Goal: Transaction & Acquisition: Purchase product/service

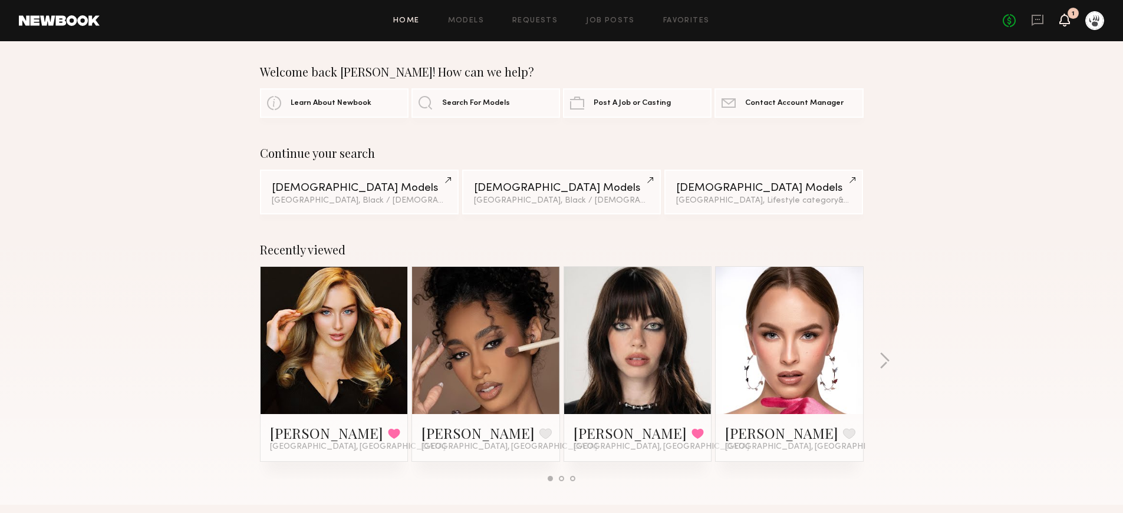
click at [1065, 21] on icon at bounding box center [1064, 19] width 9 height 8
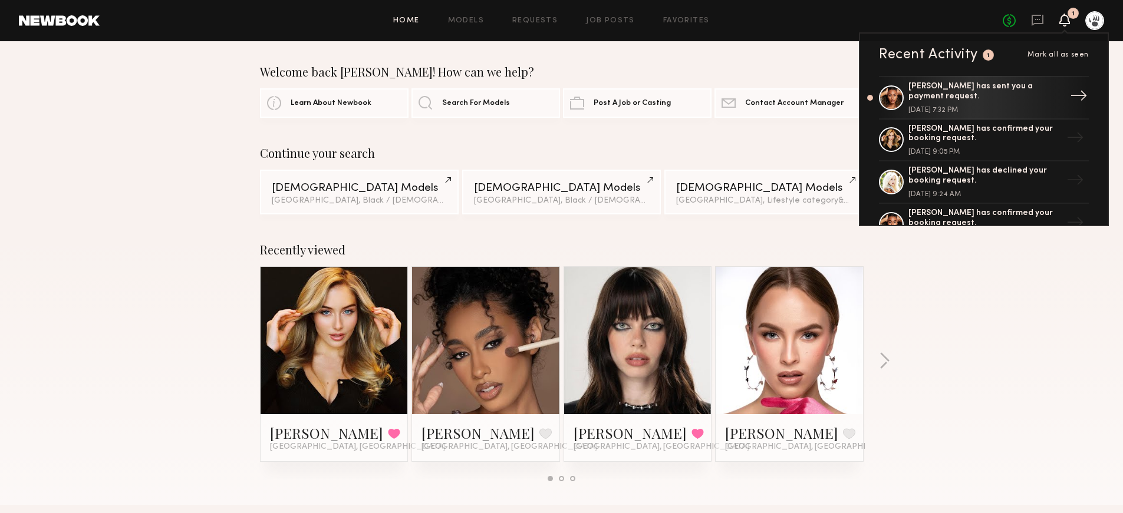
click at [988, 103] on div "[PERSON_NAME] has sent you a payment request. [DATE] 7:32 PM" at bounding box center [984, 98] width 153 height 32
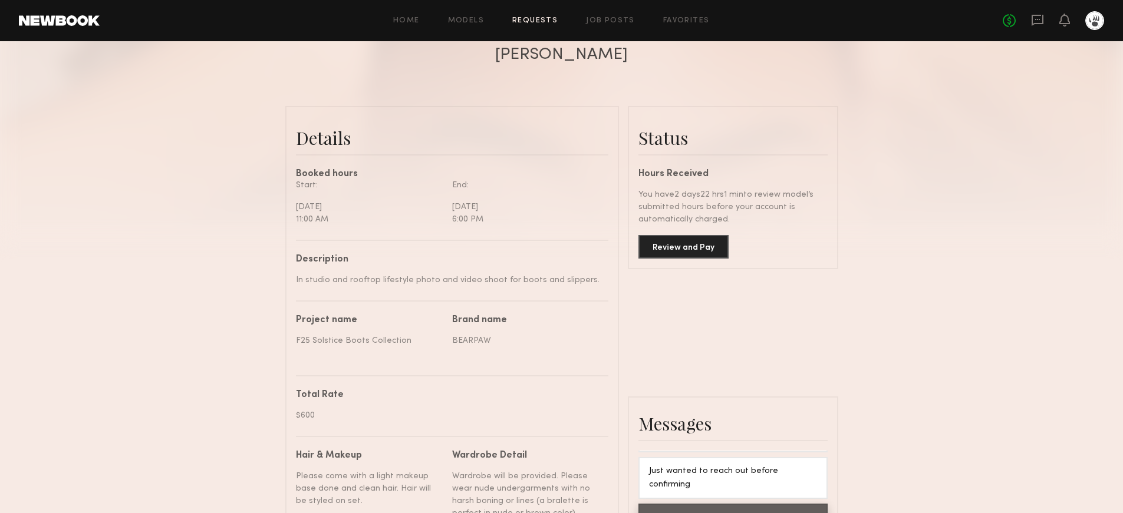
scroll to position [178, 0]
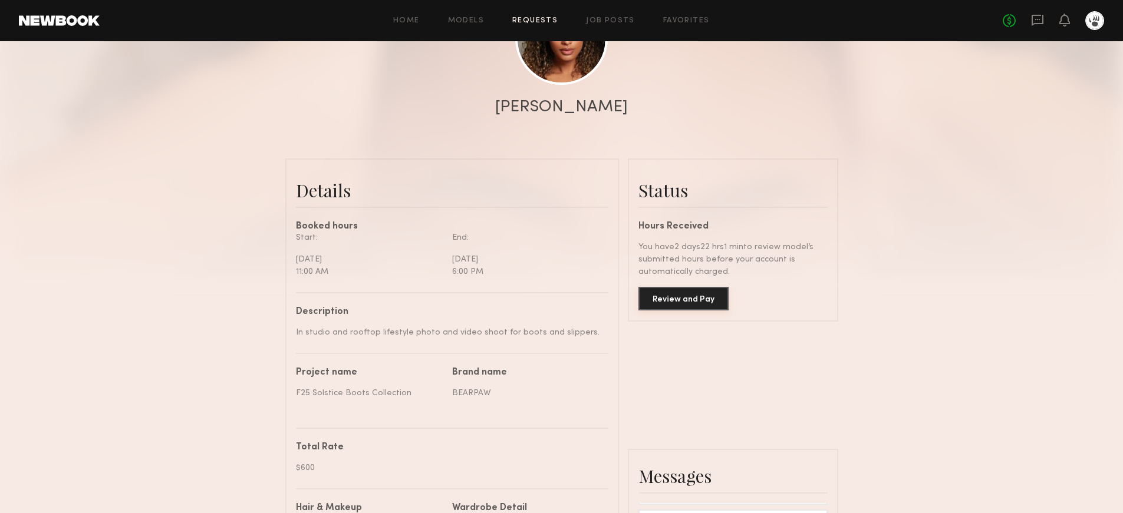
click at [691, 296] on button "Review and Pay" at bounding box center [683, 299] width 90 height 24
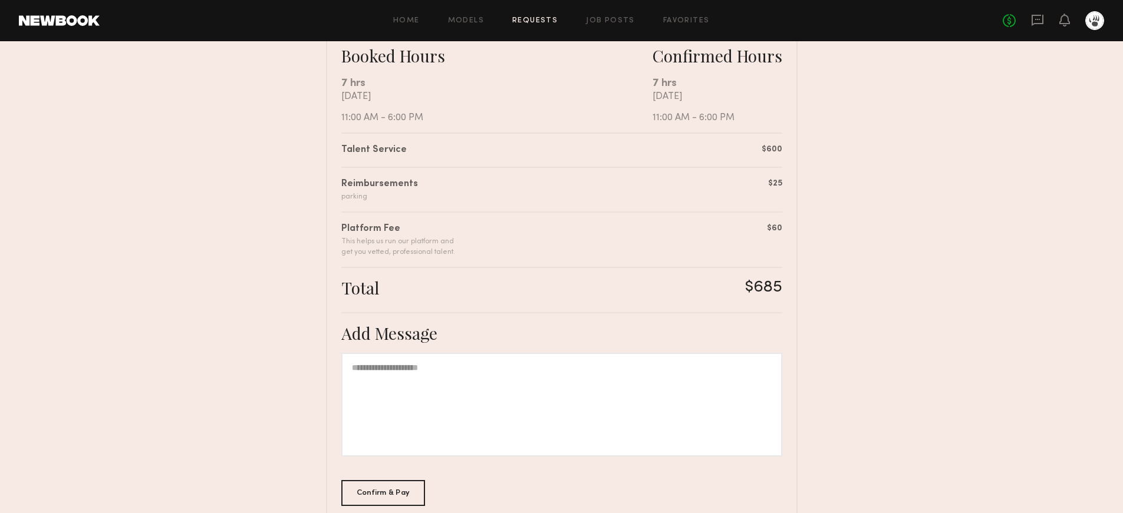
scroll to position [219, 0]
click at [390, 484] on div "Confirm & Pay" at bounding box center [383, 492] width 84 height 26
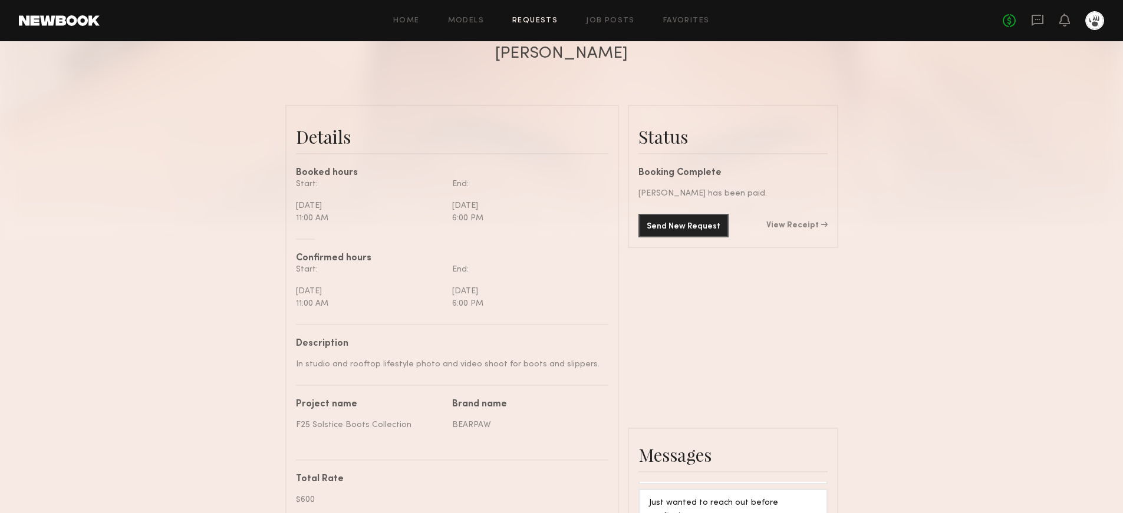
scroll to position [355, 0]
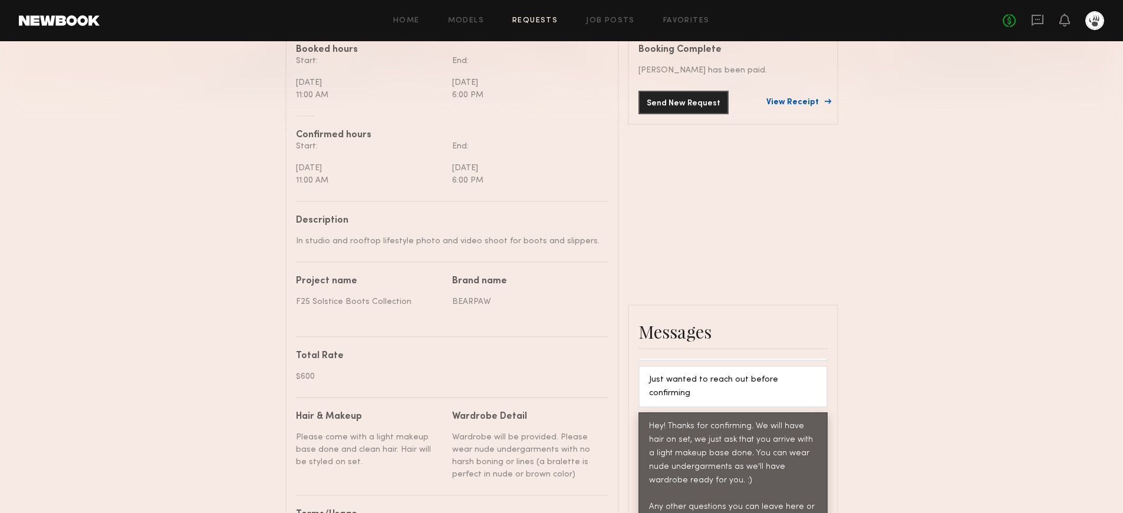
click at [809, 102] on link "View Receipt" at bounding box center [796, 102] width 61 height 8
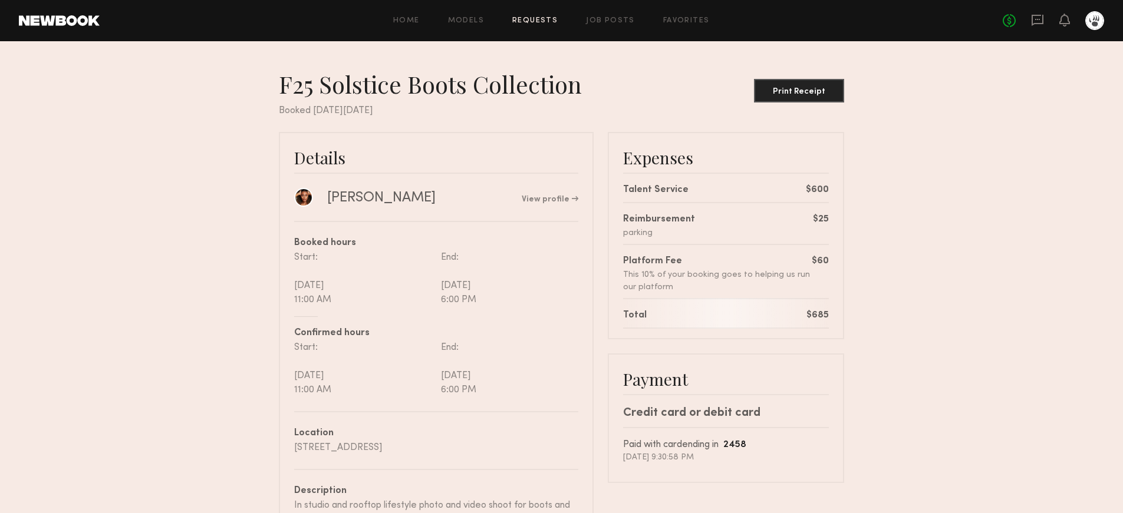
click at [543, 17] on link "Requests" at bounding box center [534, 21] width 45 height 8
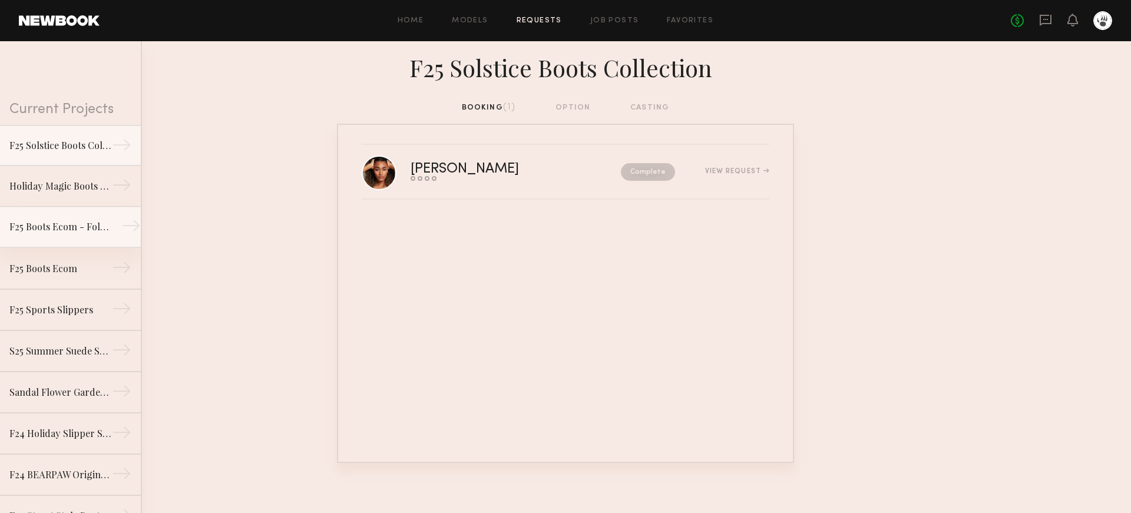
click at [51, 237] on link "F25 Boots Ecom - FolkTale →" at bounding box center [70, 227] width 141 height 41
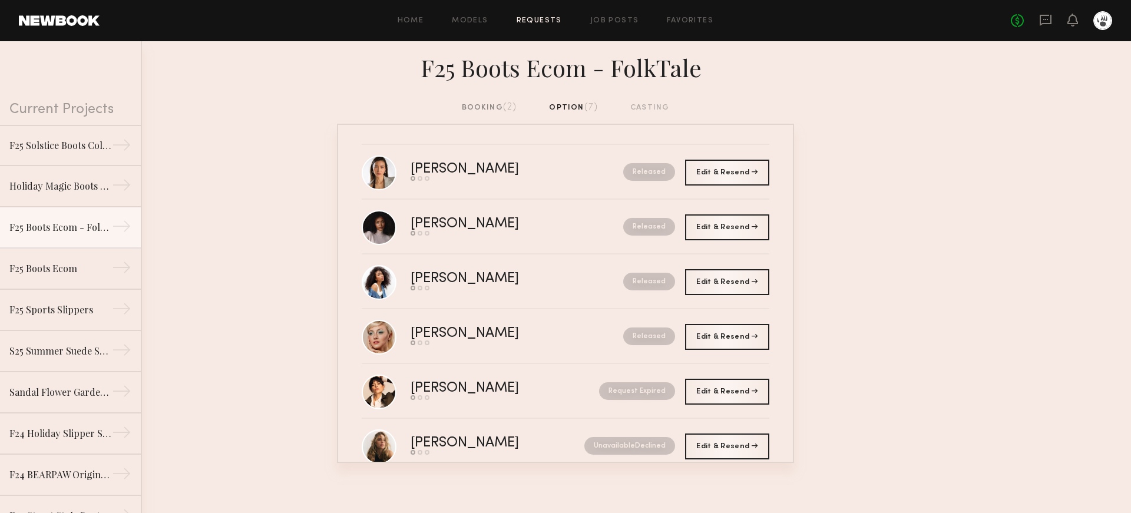
click at [489, 103] on div "booking (2)" at bounding box center [489, 107] width 55 height 13
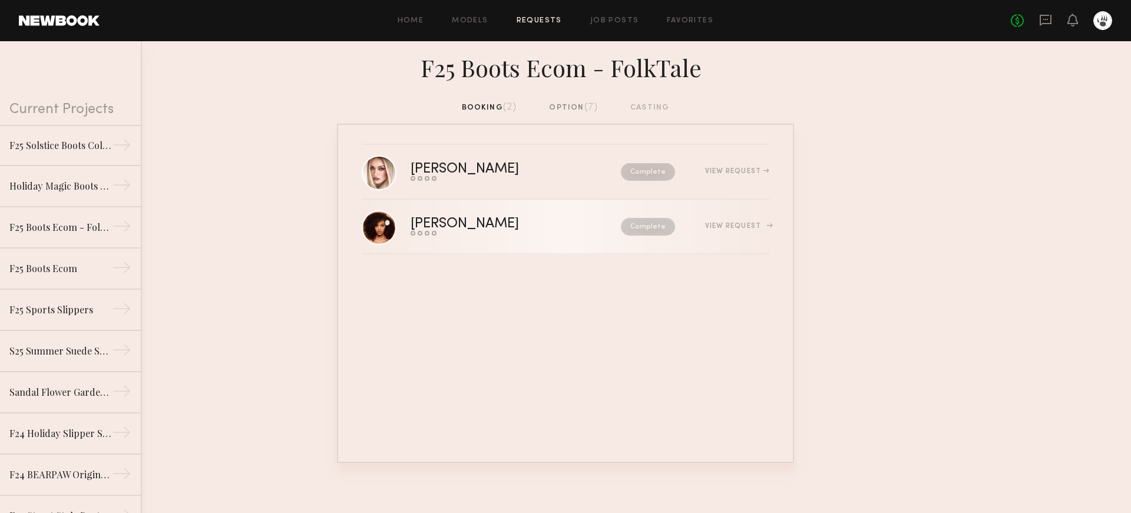
click at [745, 223] on div "View Request" at bounding box center [737, 226] width 64 height 7
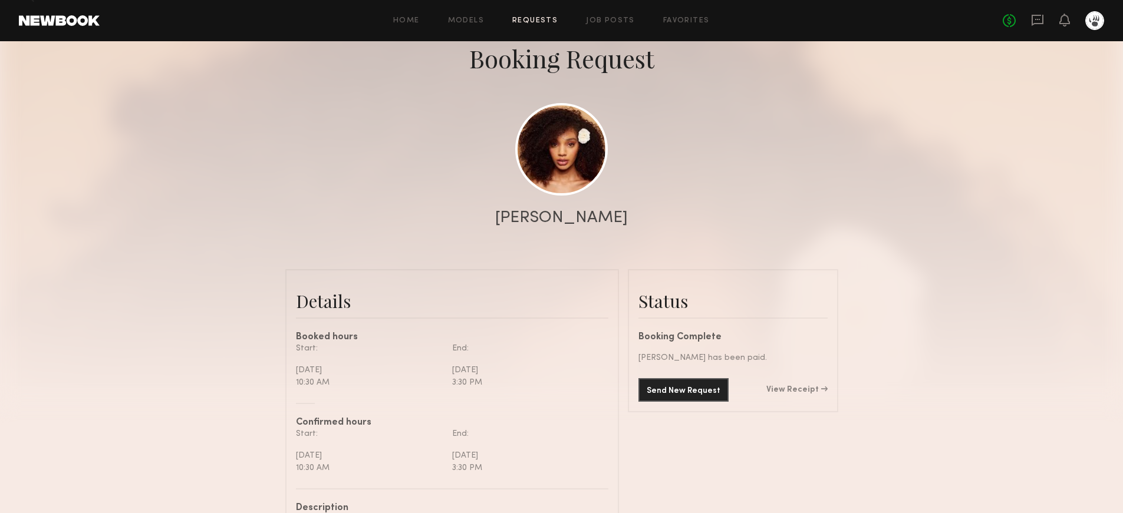
scroll to position [160, 0]
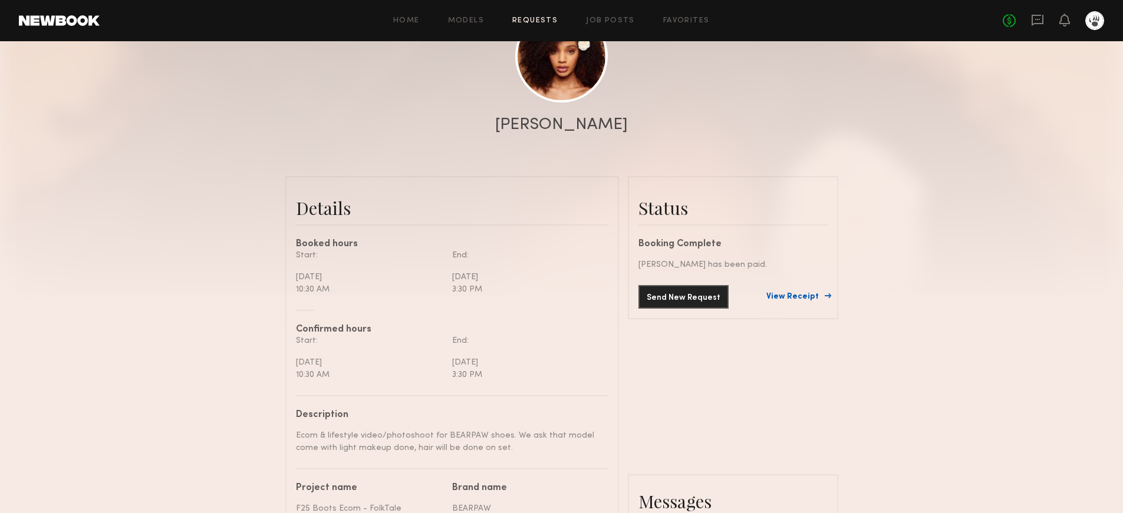
click at [817, 301] on link "View Receipt" at bounding box center [796, 297] width 61 height 8
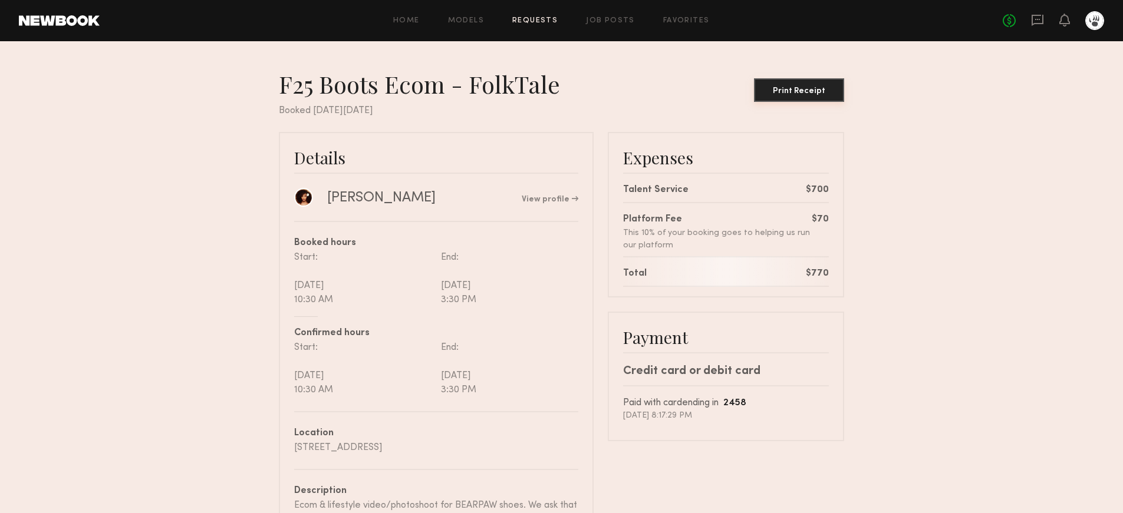
click at [818, 90] on div "Print Receipt" at bounding box center [798, 91] width 81 height 8
click at [819, 94] on div "Print Receipt" at bounding box center [798, 91] width 81 height 8
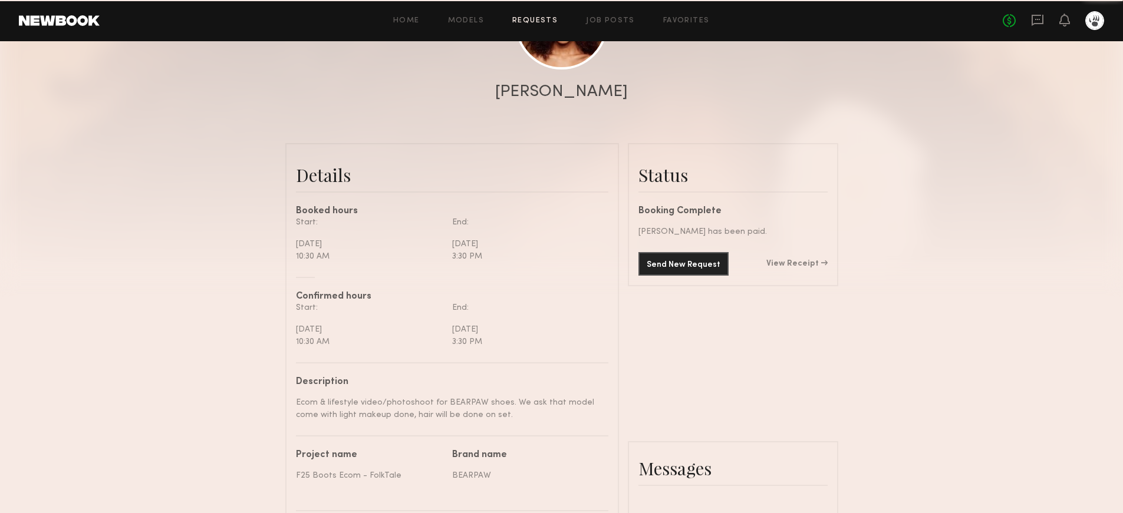
scroll to position [842, 0]
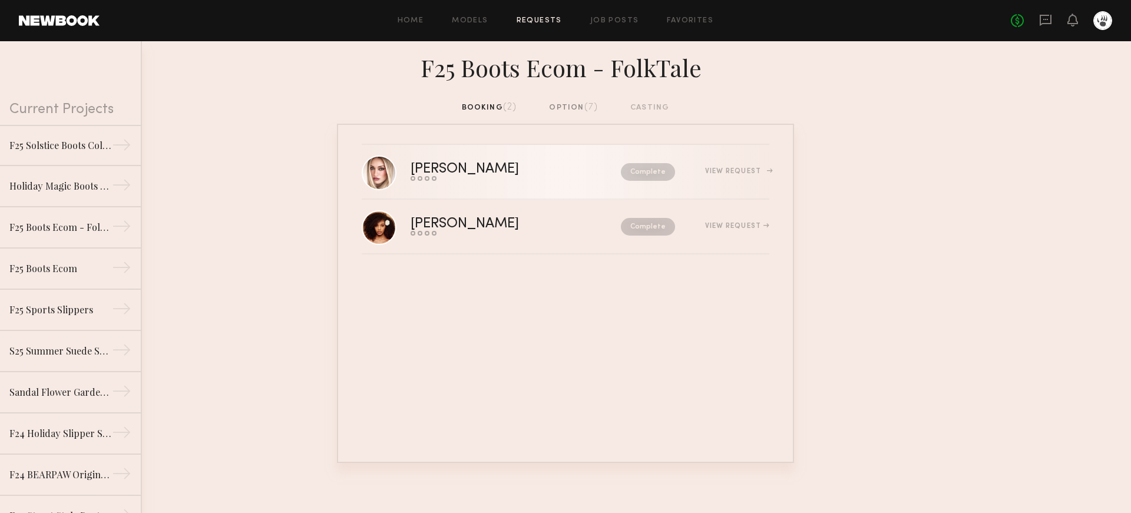
click at [721, 168] on div "View Request" at bounding box center [737, 171] width 64 height 7
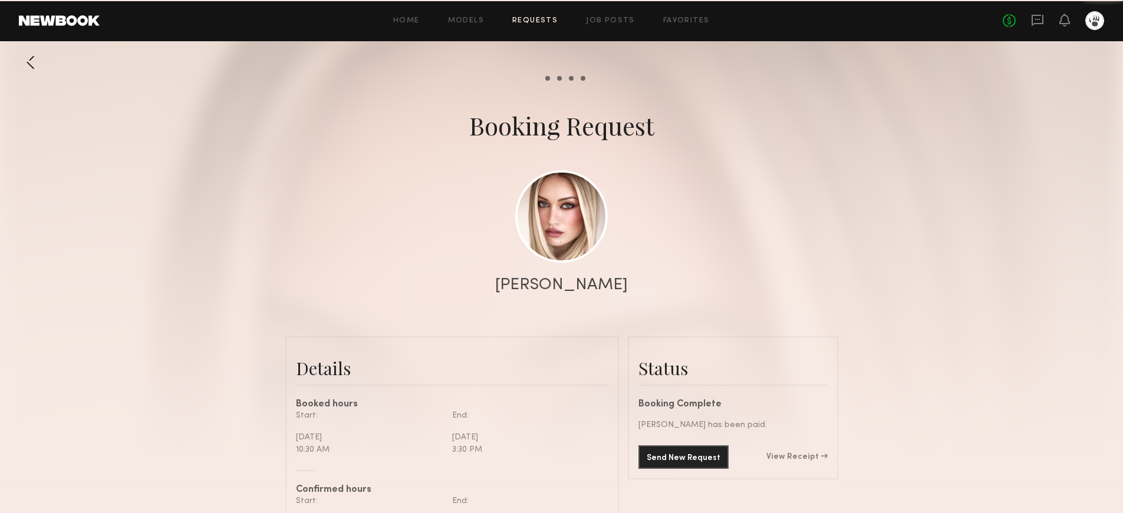
scroll to position [862, 0]
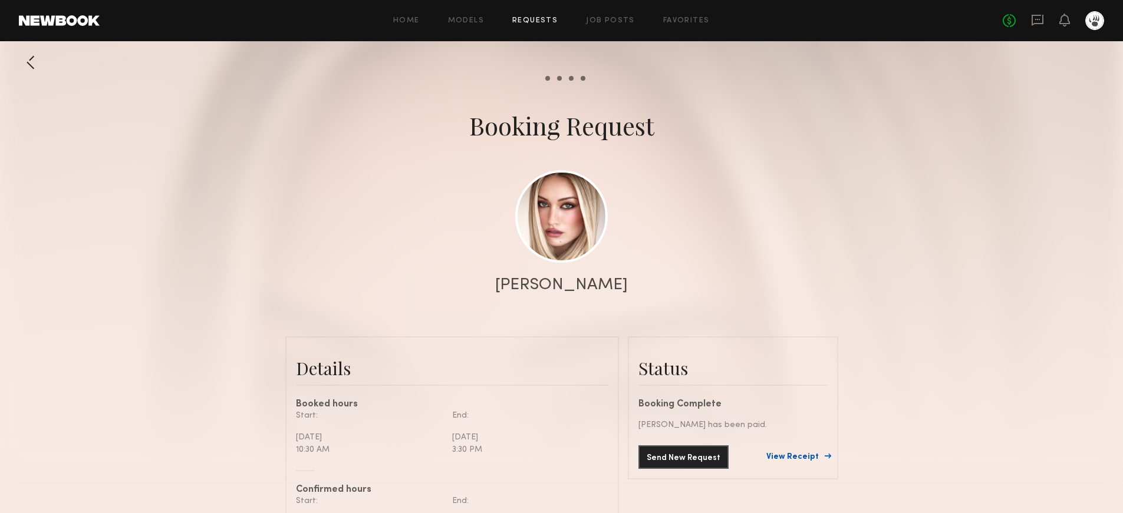
click at [795, 455] on link "View Receipt" at bounding box center [796, 457] width 61 height 8
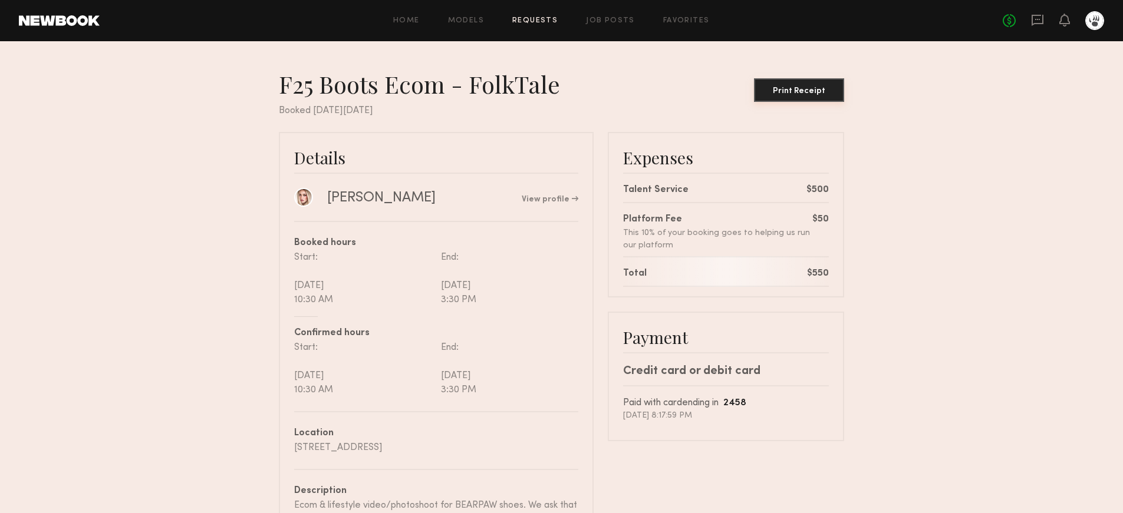
click at [823, 97] on button "Print Receipt" at bounding box center [799, 90] width 90 height 24
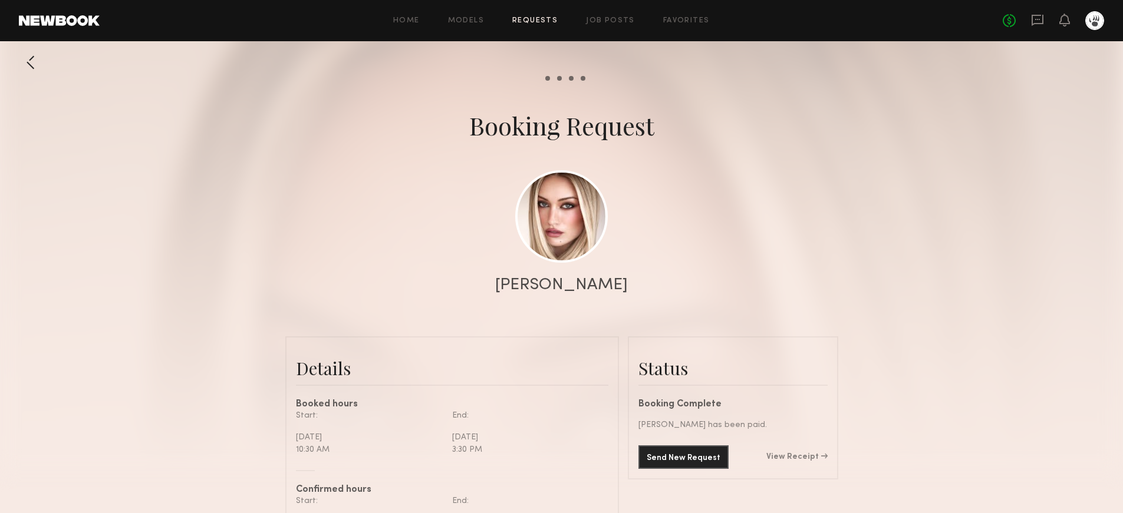
scroll to position [862, 0]
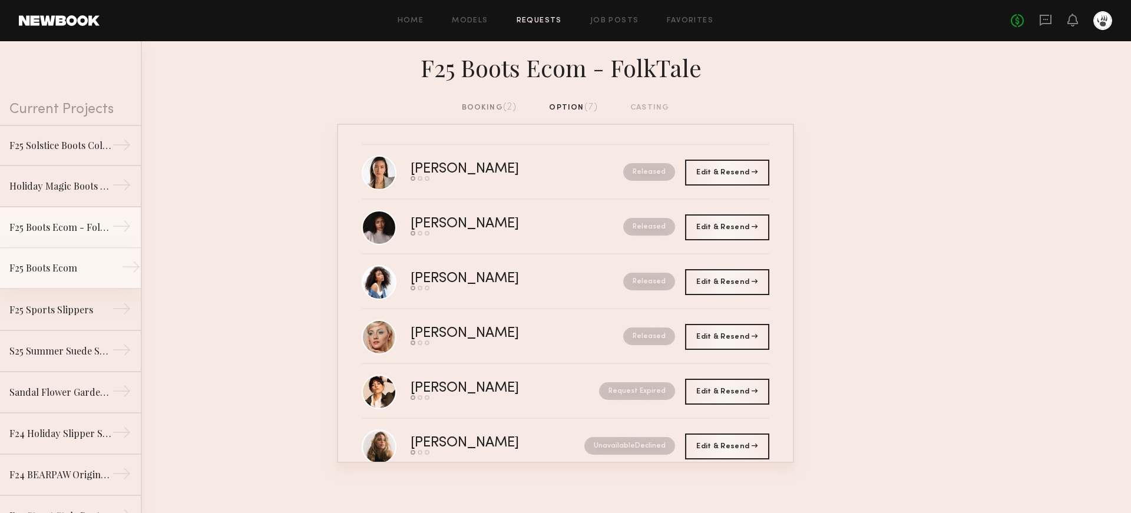
click at [51, 288] on link "F25 Boots Ecom →" at bounding box center [70, 268] width 141 height 41
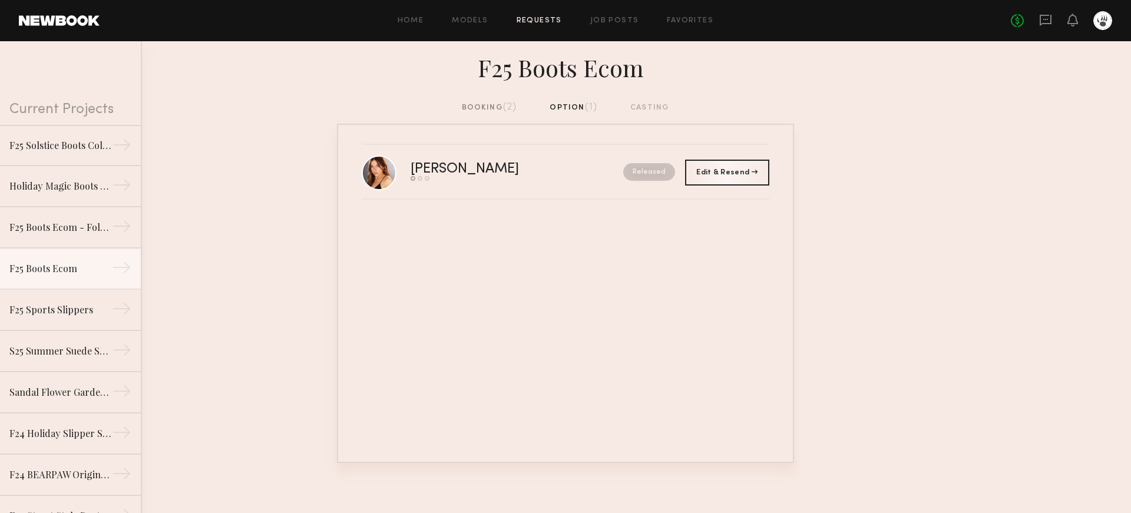
click at [500, 106] on div "booking (2)" at bounding box center [489, 107] width 55 height 13
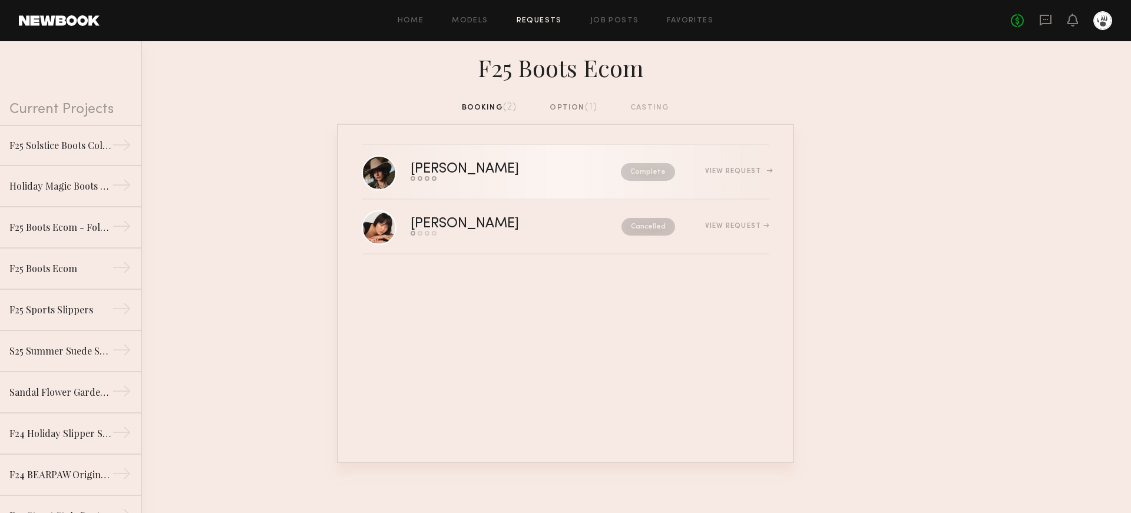
click at [744, 170] on div "View Request" at bounding box center [737, 171] width 64 height 7
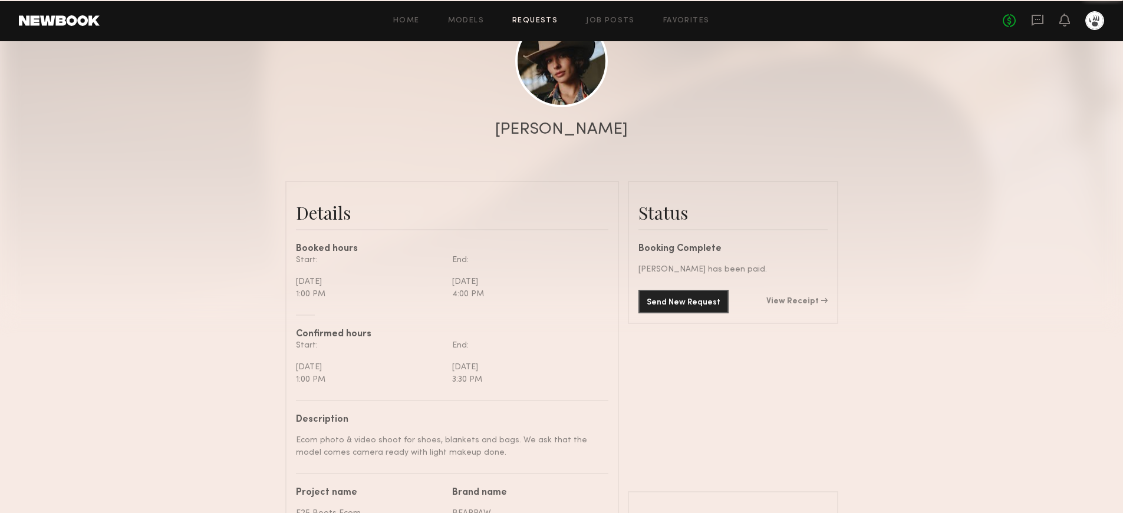
scroll to position [832, 0]
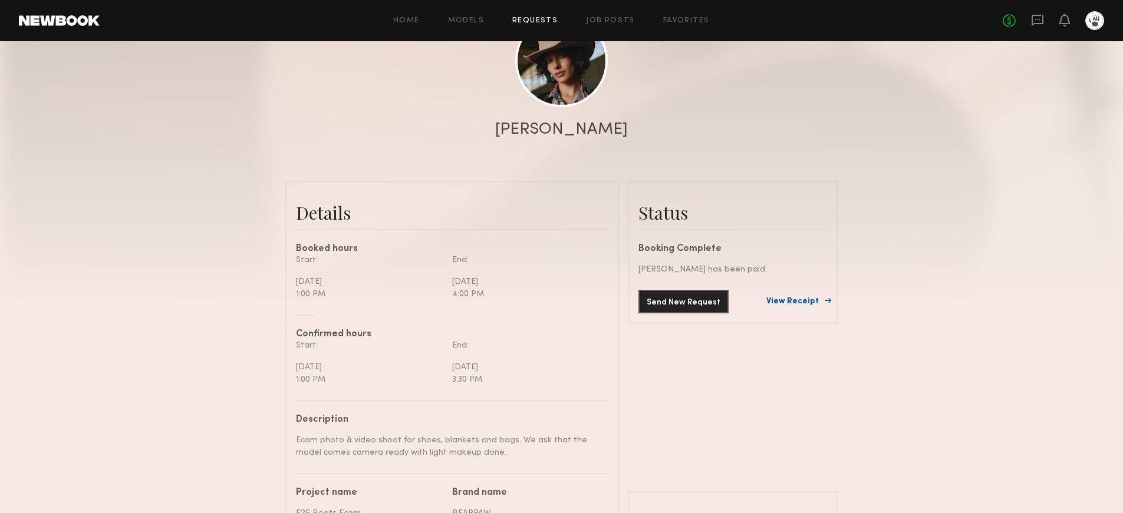
click at [804, 301] on link "View Receipt" at bounding box center [796, 302] width 61 height 8
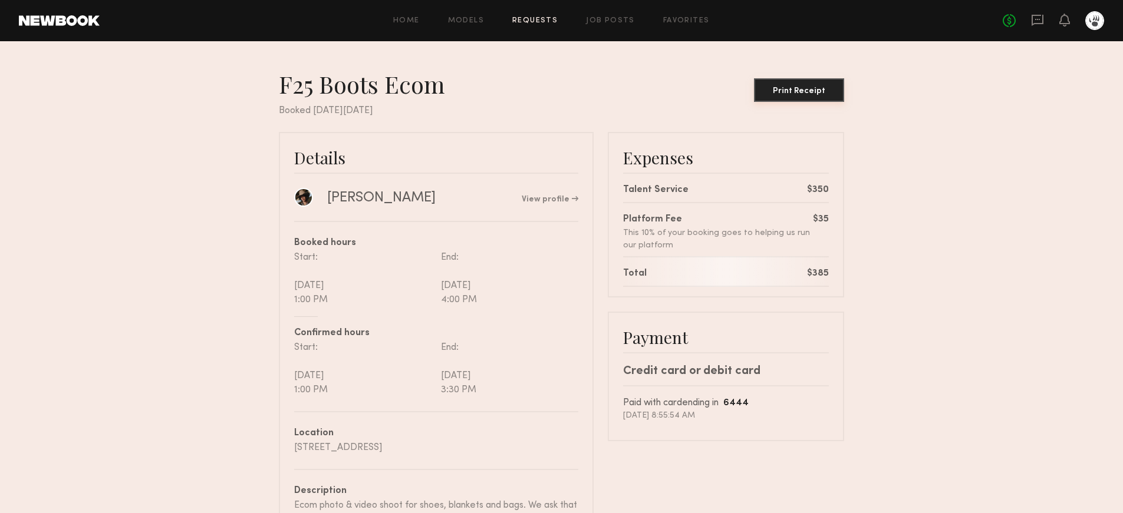
click at [803, 88] on div "Print Receipt" at bounding box center [798, 91] width 81 height 8
